Goal: Answer question/provide support: Share knowledge or assist other users

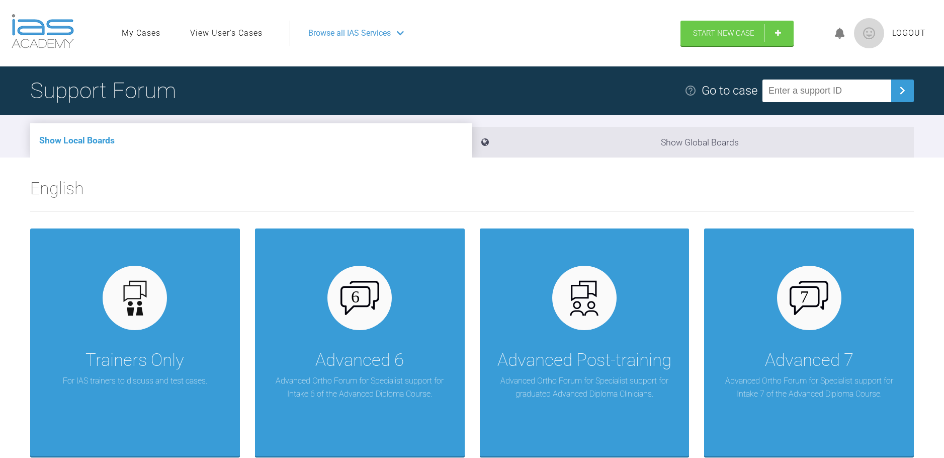
click at [255, 36] on link "View User's Cases" at bounding box center [226, 33] width 72 height 13
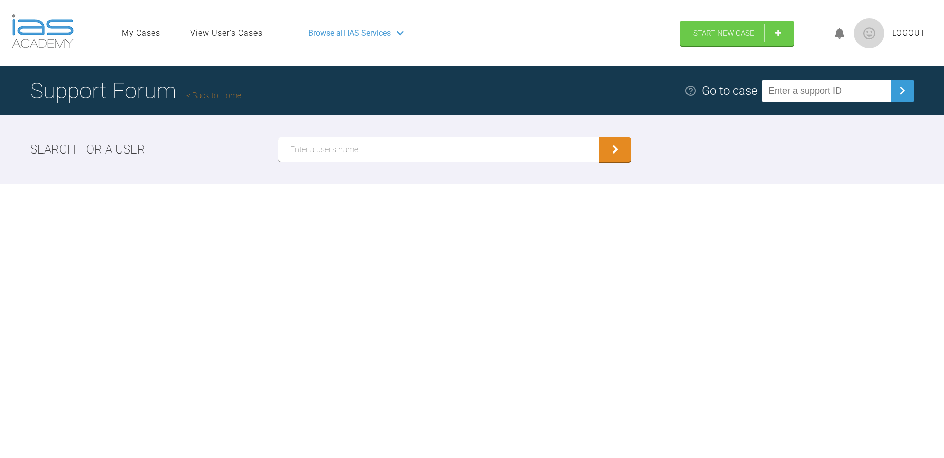
click at [349, 154] on input "text" at bounding box center [438, 149] width 321 height 24
click at [390, 157] on input "[PERSON_NAME]" at bounding box center [438, 149] width 321 height 24
type input "[PERSON_NAME]"
click at [609, 151] on button "submit" at bounding box center [615, 150] width 32 height 24
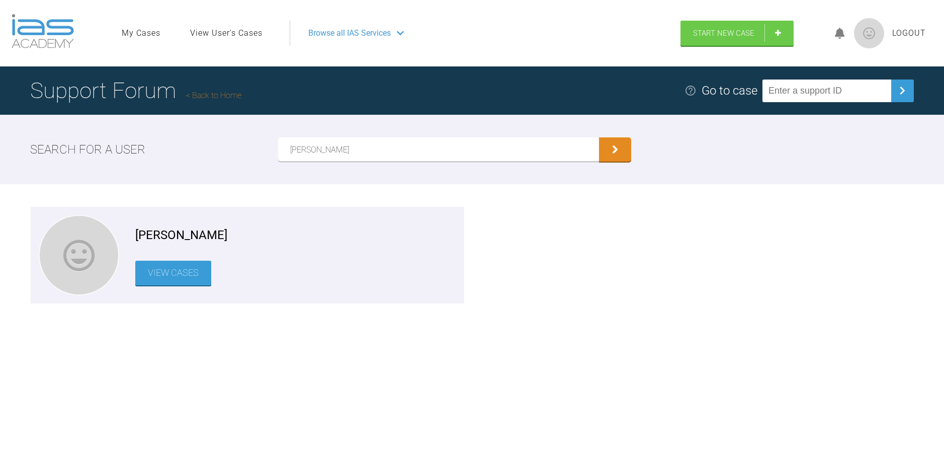
click at [175, 267] on link "View Cases" at bounding box center [173, 273] width 76 height 25
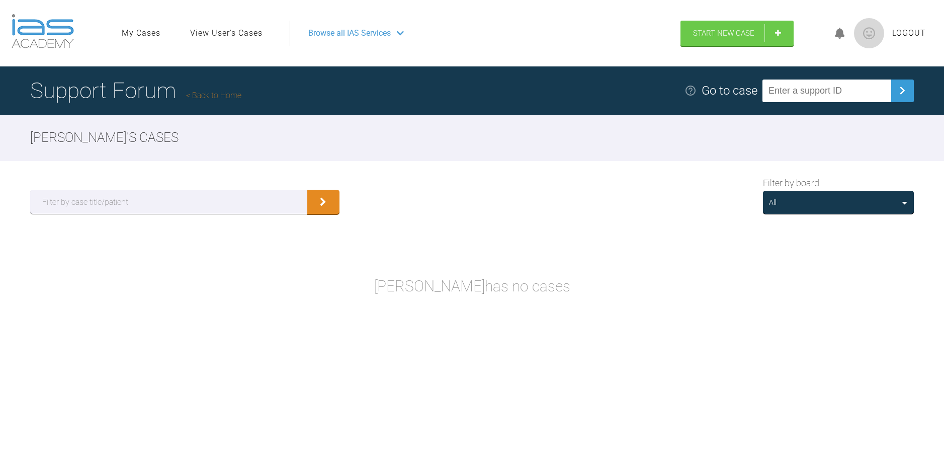
click at [201, 40] on ul "My Cases View User's Cases" at bounding box center [206, 33] width 168 height 25
click at [206, 35] on link "View User's Cases" at bounding box center [226, 33] width 72 height 13
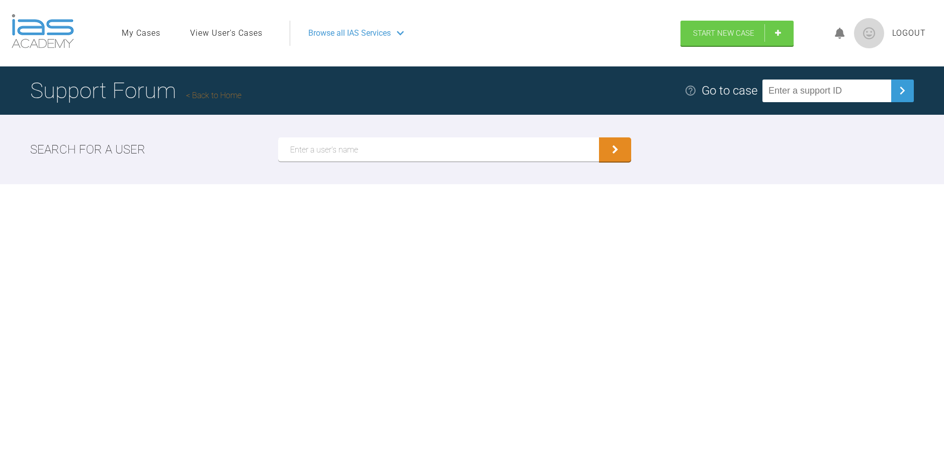
click at [327, 151] on input "text" at bounding box center [438, 149] width 321 height 24
type input "[PERSON_NAME]"
click at [599, 137] on button "submit" at bounding box center [615, 149] width 32 height 24
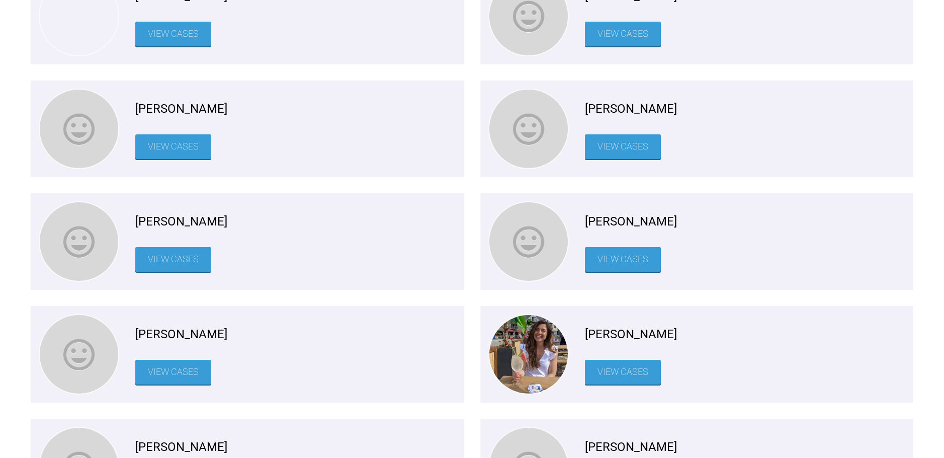
scroll to position [1425, 0]
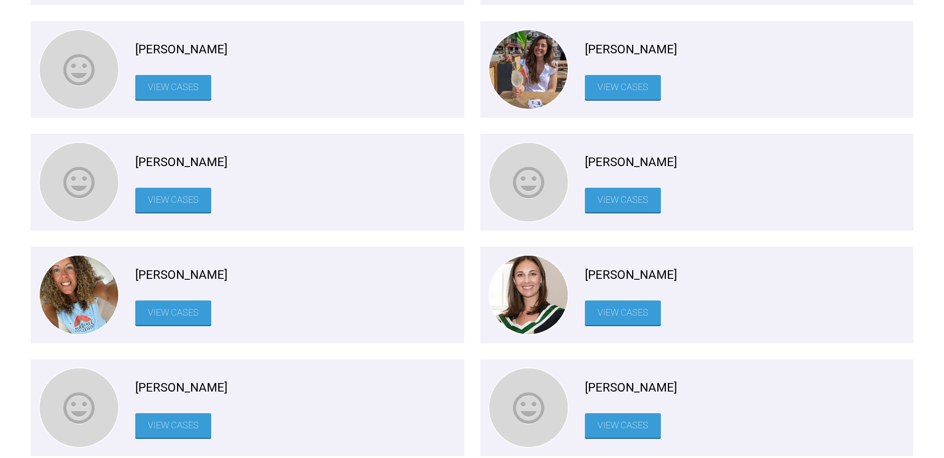
click at [177, 318] on link "View Cases" at bounding box center [173, 312] width 76 height 25
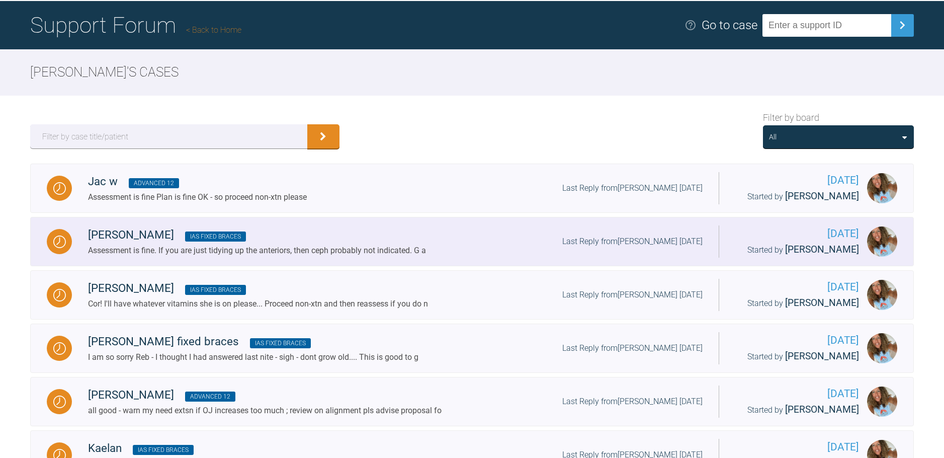
scroll to position [285, 0]
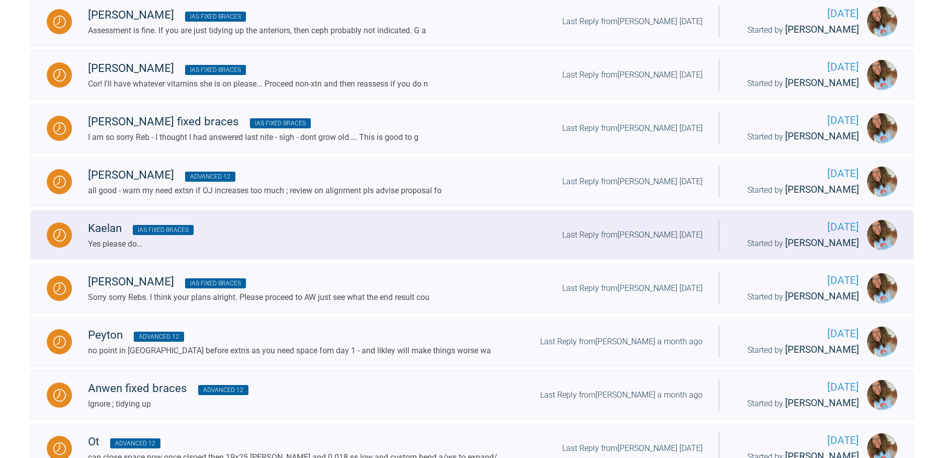
click at [110, 237] on div "Kaelan IAS Fixed Braces" at bounding box center [141, 228] width 106 height 18
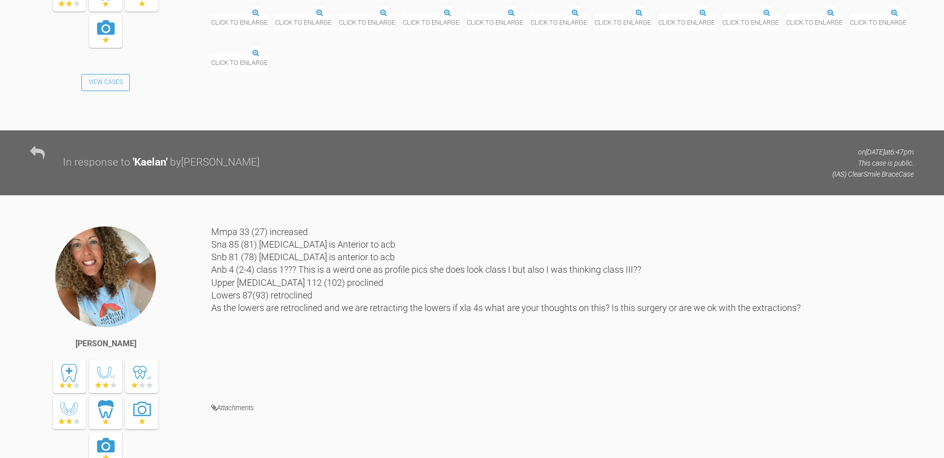
scroll to position [1425, 0]
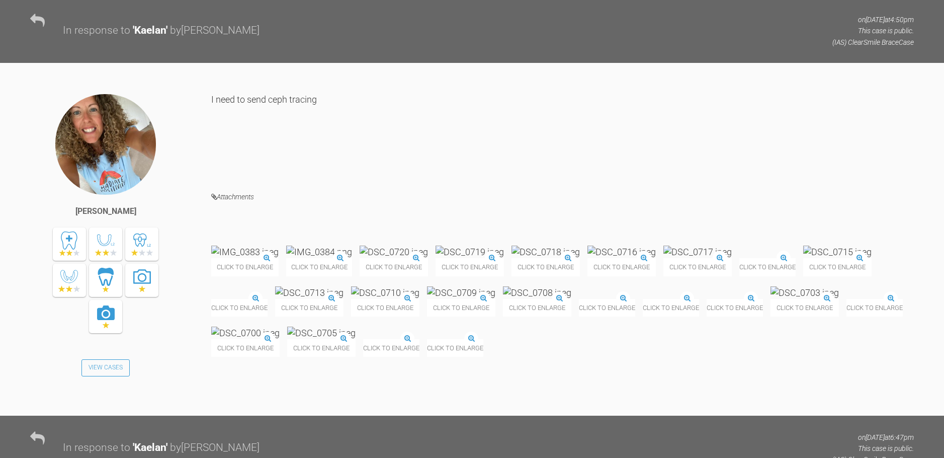
click at [428, 245] on img at bounding box center [394, 251] width 68 height 13
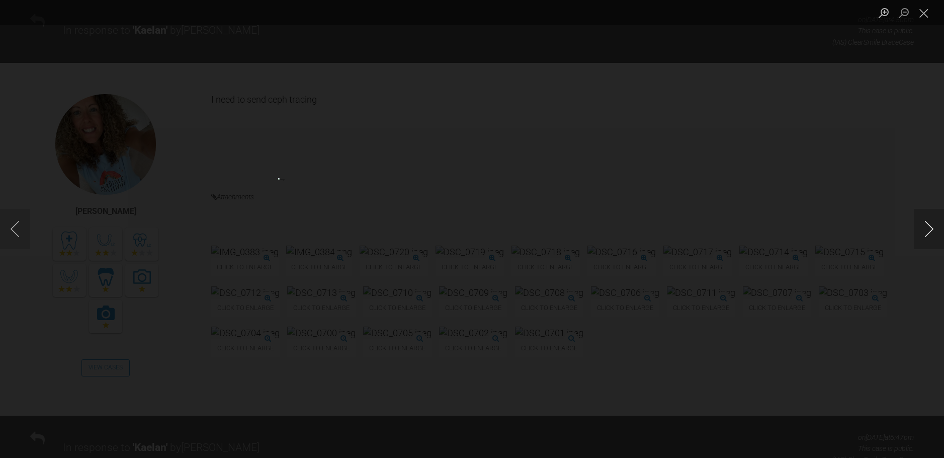
click at [934, 228] on button "Next image" at bounding box center [929, 229] width 30 height 40
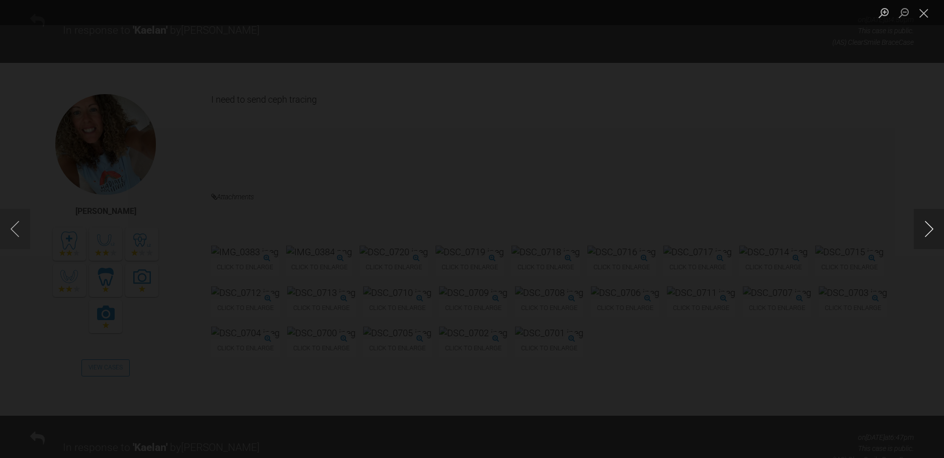
click at [934, 228] on button "Next image" at bounding box center [929, 229] width 30 height 40
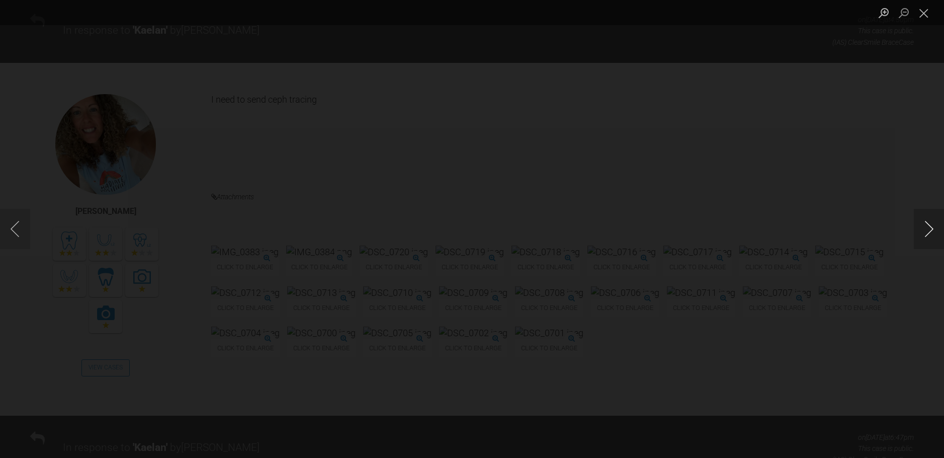
click at [934, 228] on button "Next image" at bounding box center [929, 229] width 30 height 40
click at [924, 14] on button "Close lightbox" at bounding box center [924, 13] width 20 height 18
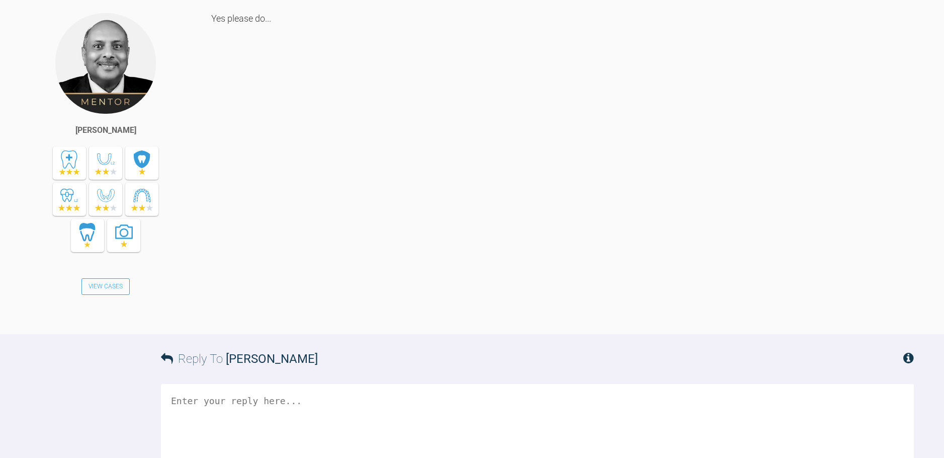
scroll to position [5130, 0]
